Goal: Task Accomplishment & Management: Use online tool/utility

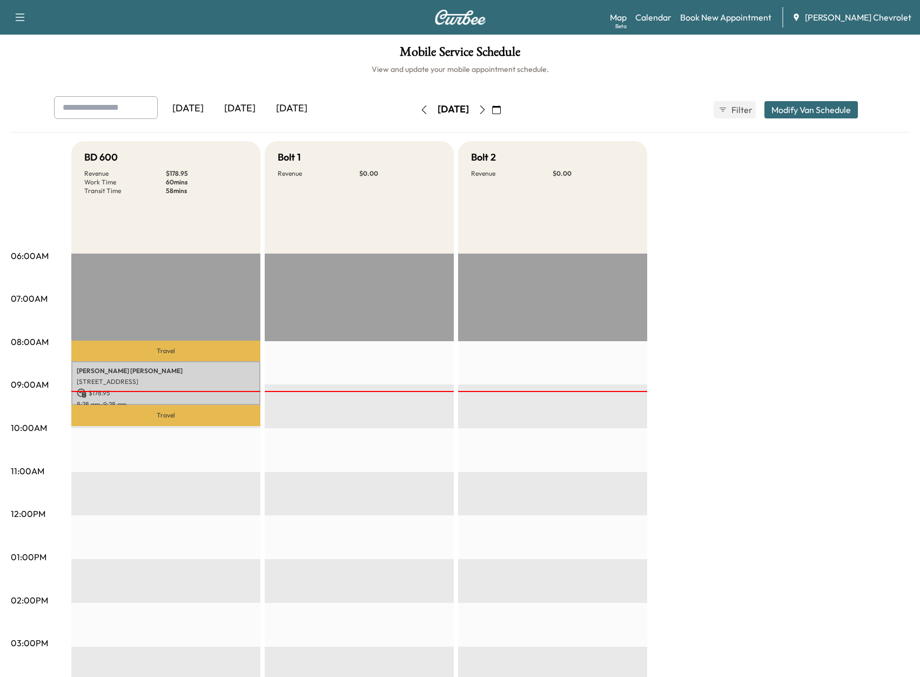
click at [487, 108] on icon "button" at bounding box center [482, 109] width 9 height 9
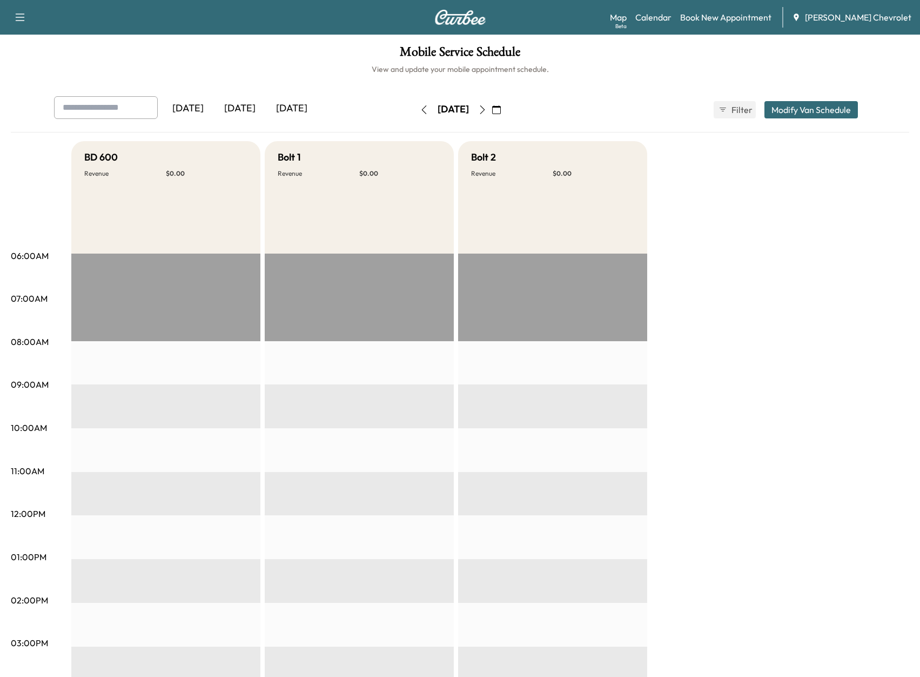
click at [487, 110] on icon "button" at bounding box center [482, 109] width 9 height 9
click at [492, 107] on button "button" at bounding box center [482, 109] width 18 height 17
click at [487, 107] on icon "button" at bounding box center [482, 109] width 9 height 9
click at [485, 113] on icon "button" at bounding box center [482, 109] width 5 height 9
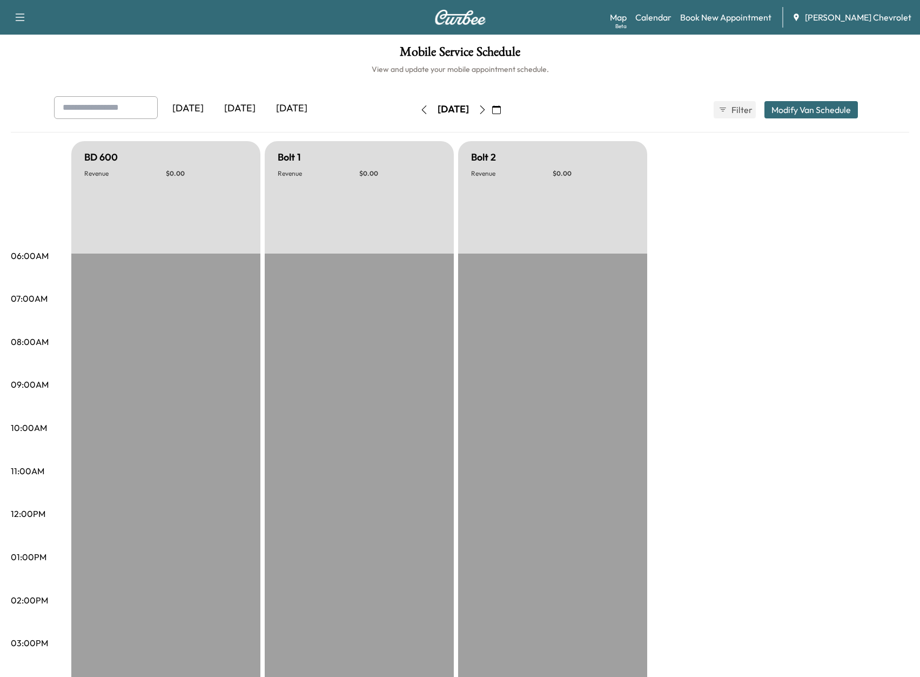
click at [487, 110] on icon "button" at bounding box center [482, 109] width 9 height 9
click at [249, 112] on div "[DATE]" at bounding box center [240, 108] width 52 height 25
